Goal: Task Accomplishment & Management: Use online tool/utility

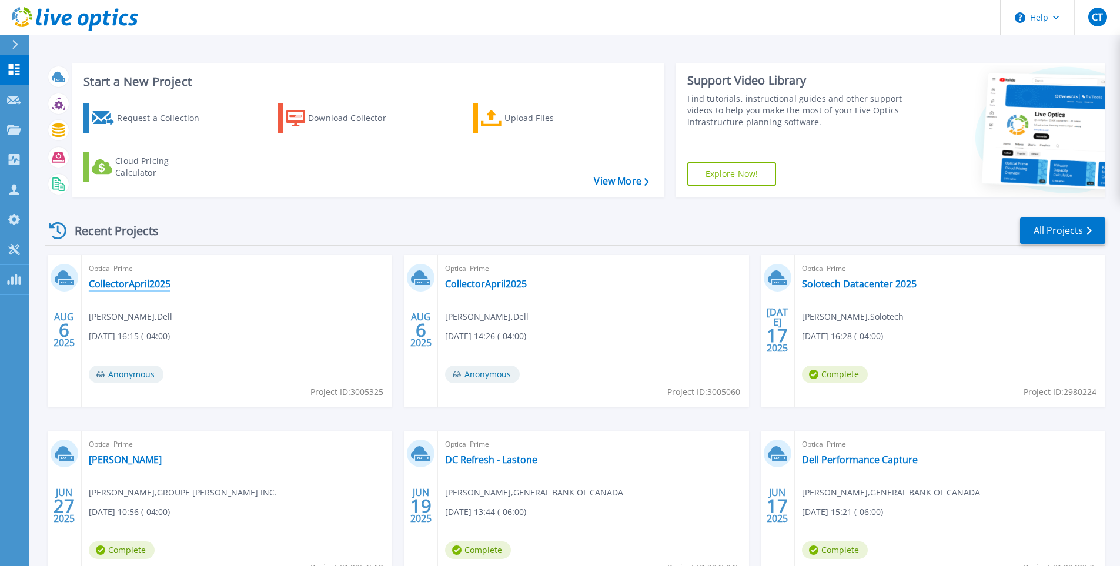
click at [149, 286] on link "CollectorApril2025" at bounding box center [130, 284] width 82 height 12
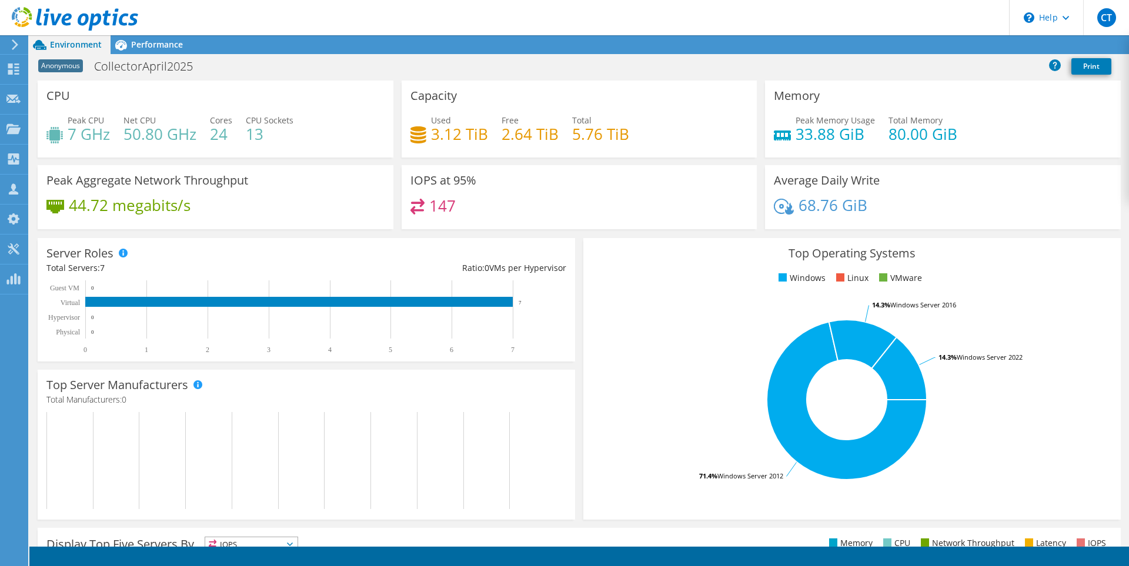
drag, startPoint x: 159, startPoint y: 42, endPoint x: 92, endPoint y: 38, distance: 67.2
click at [159, 42] on span "Performance" at bounding box center [157, 44] width 52 height 11
click at [78, 38] on div at bounding box center [69, 19] width 138 height 39
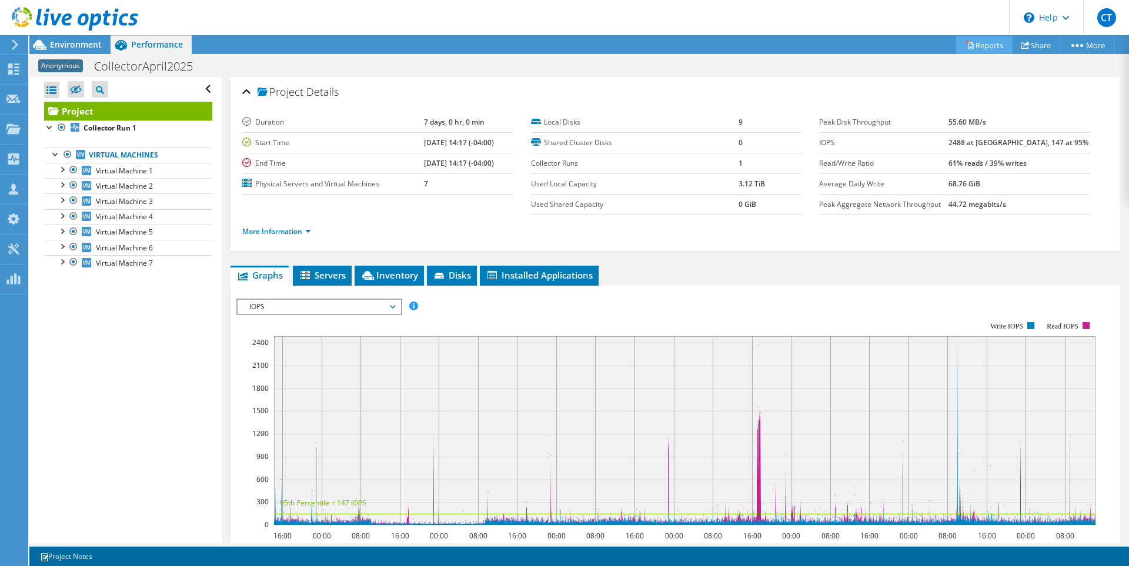
click at [968, 40] on link "Reports" at bounding box center [984, 45] width 56 height 18
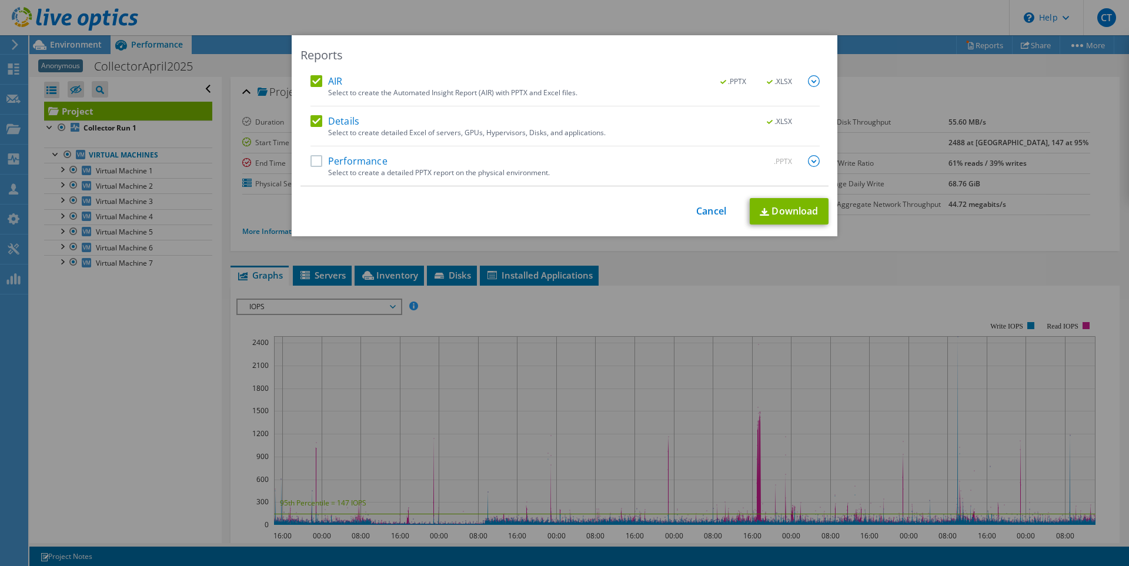
click at [365, 160] on label "Performance" at bounding box center [349, 161] width 77 height 12
click at [0, 0] on input "Performance" at bounding box center [0, 0] width 0 height 0
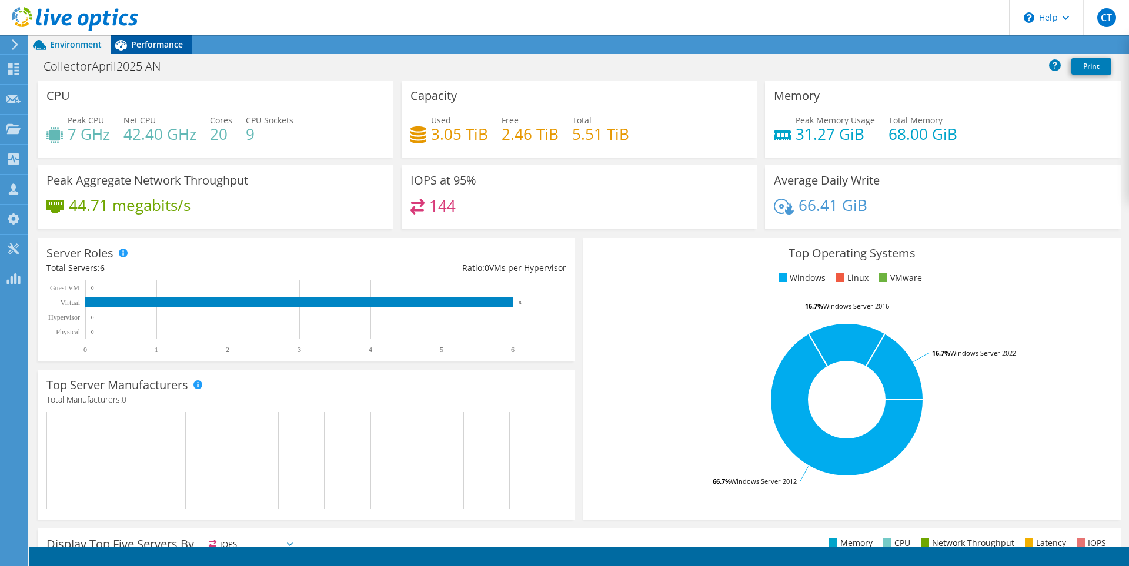
click at [143, 46] on span "Performance" at bounding box center [157, 44] width 52 height 11
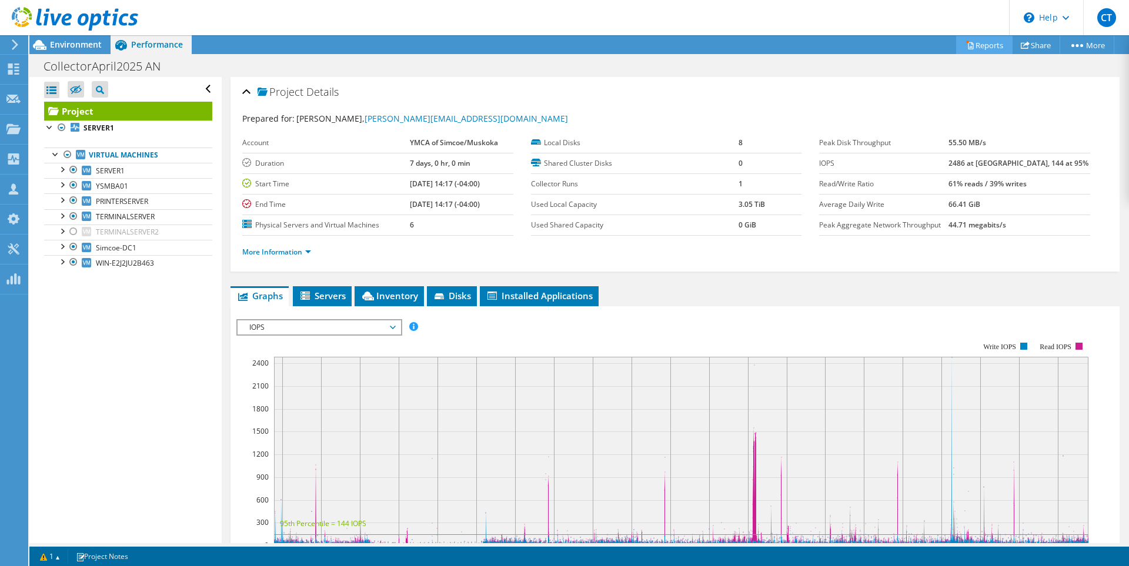
click at [985, 49] on link "Reports" at bounding box center [984, 45] width 56 height 18
